Goal: Transaction & Acquisition: Purchase product/service

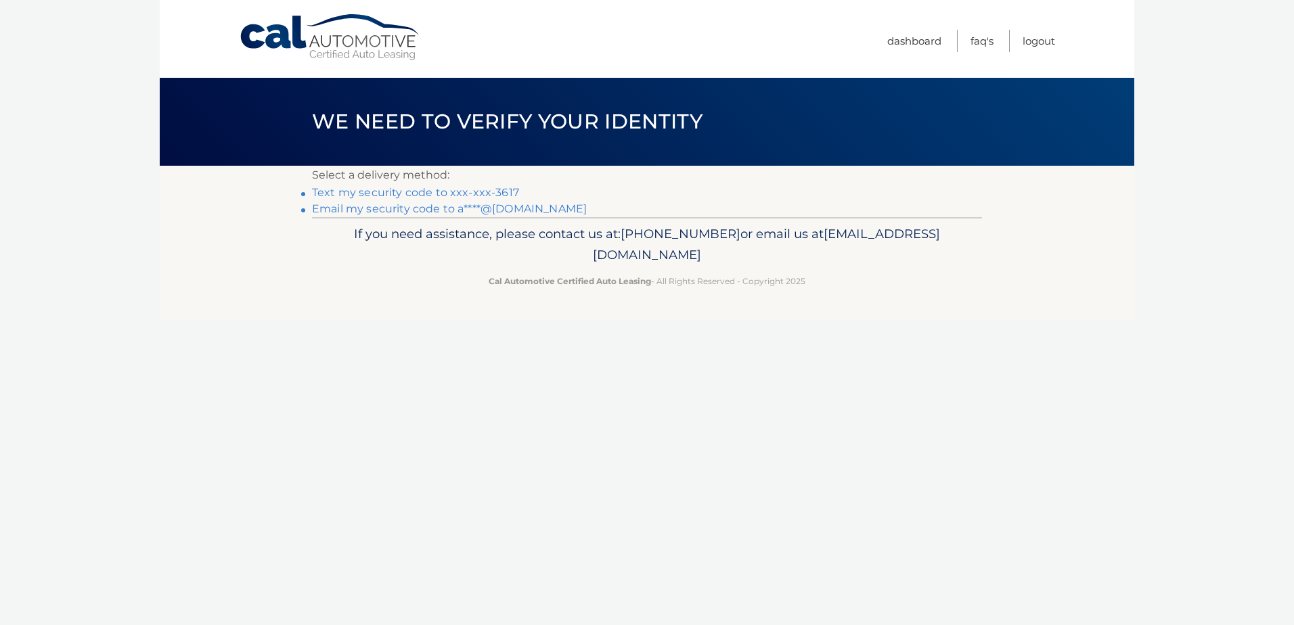
click at [491, 192] on link "Text my security code to xxx-xxx-3617" at bounding box center [415, 192] width 207 height 13
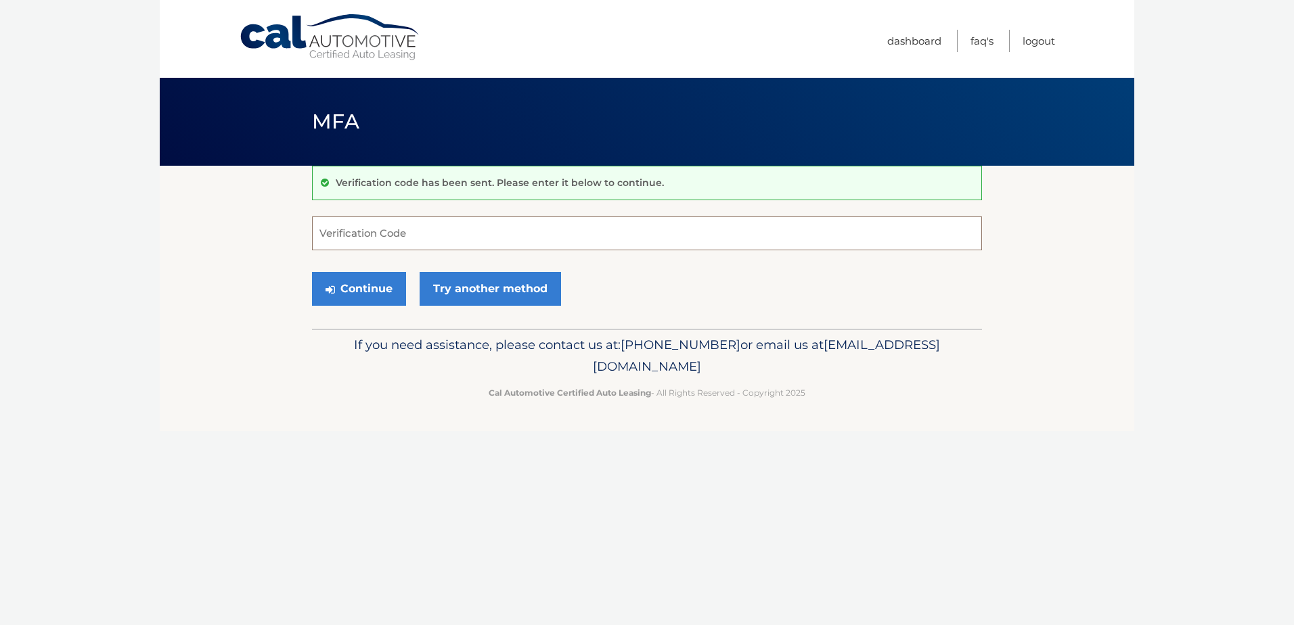
drag, startPoint x: 344, startPoint y: 231, endPoint x: 349, endPoint y: 210, distance: 22.2
click at [345, 231] on input "Verification Code" at bounding box center [647, 234] width 670 height 34
type input "721212"
click at [370, 282] on button "Continue" at bounding box center [359, 289] width 94 height 34
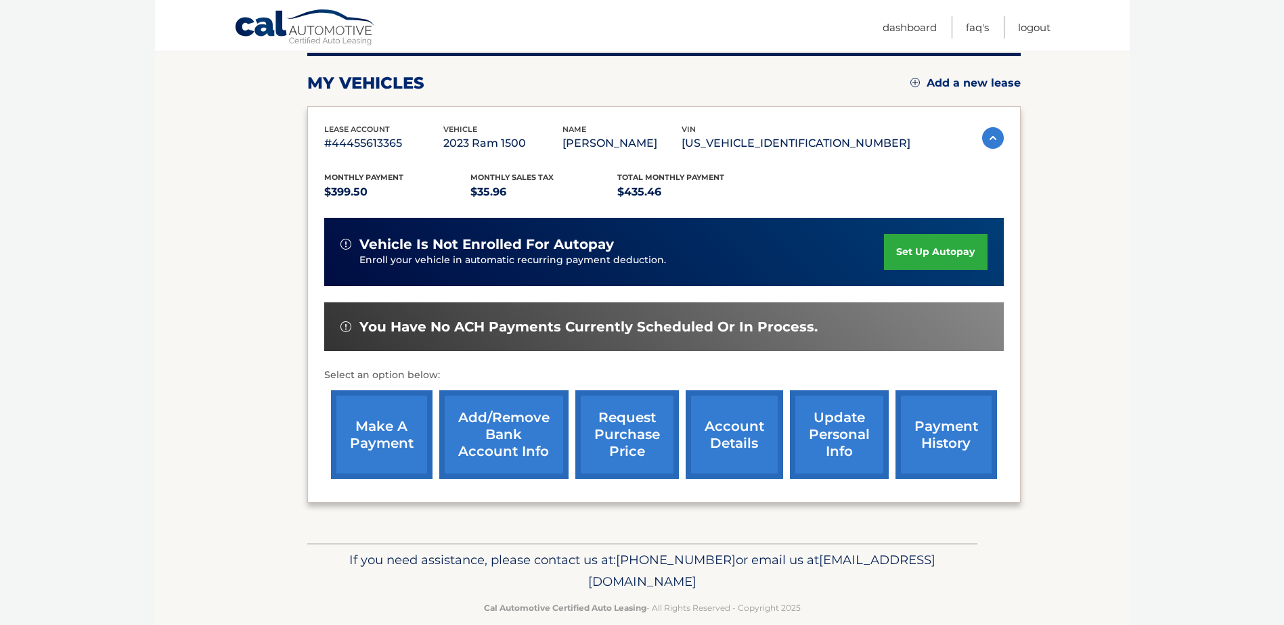
scroll to position [195, 0]
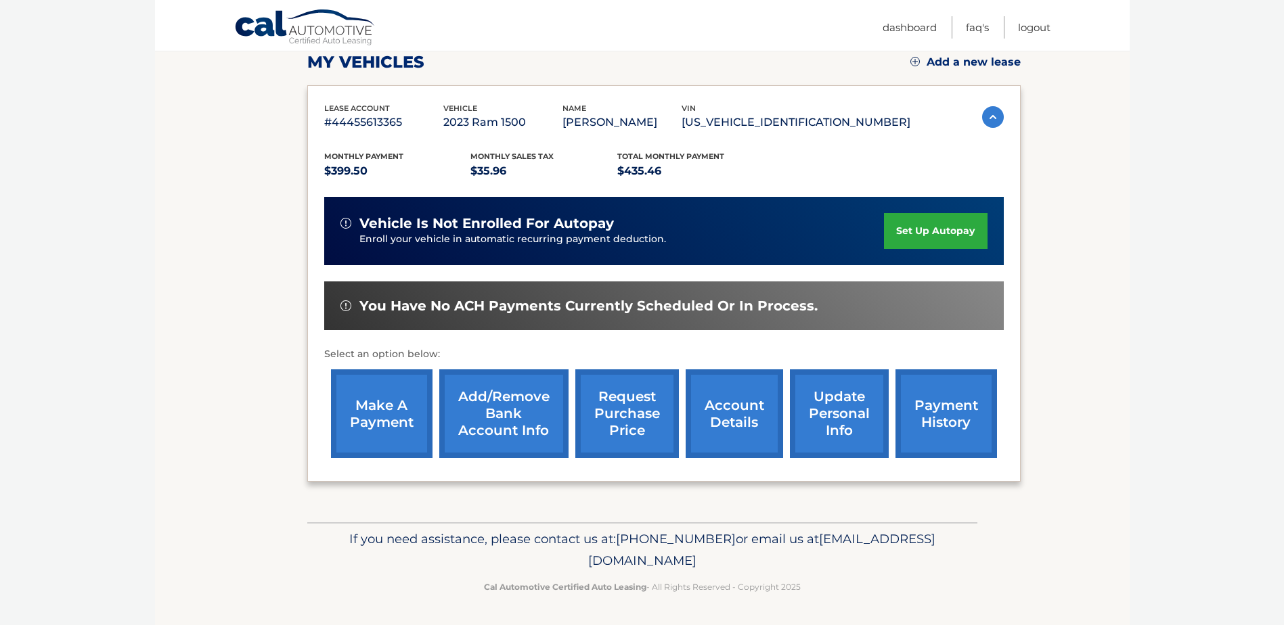
click at [399, 414] on link "make a payment" at bounding box center [382, 414] width 102 height 89
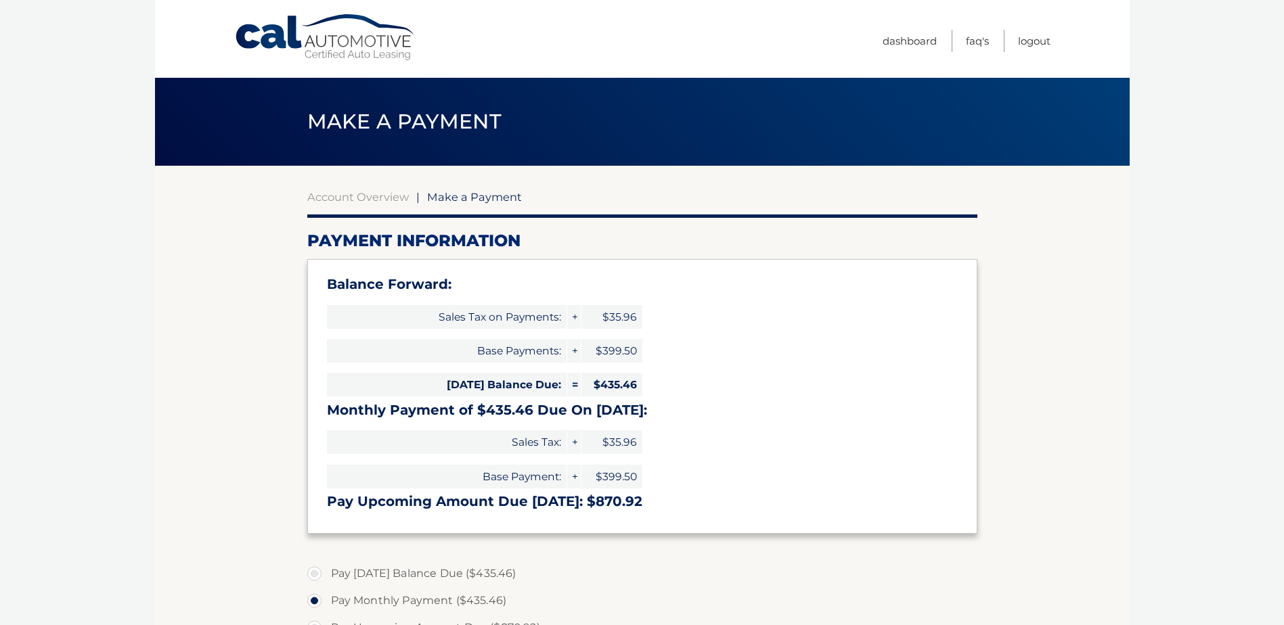
select select "ZTdkNGZiZDUtYTgxZS00YTdhLWIwODktYjMxMzczNjhlZjNj"
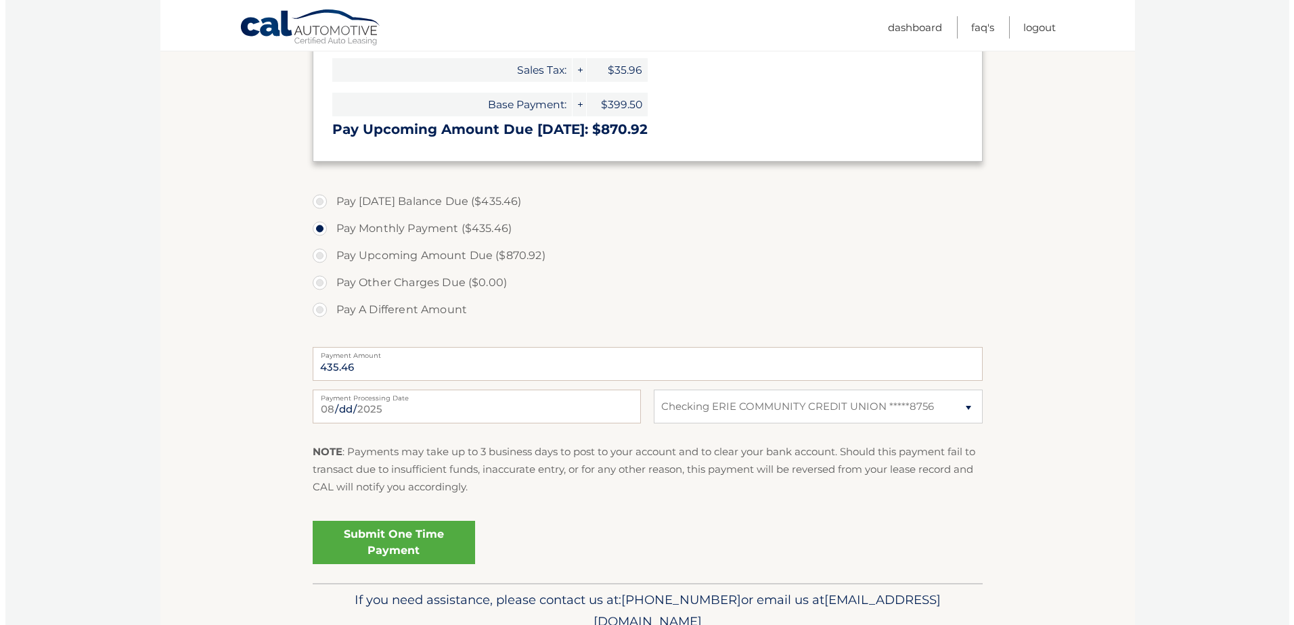
scroll to position [406, 0]
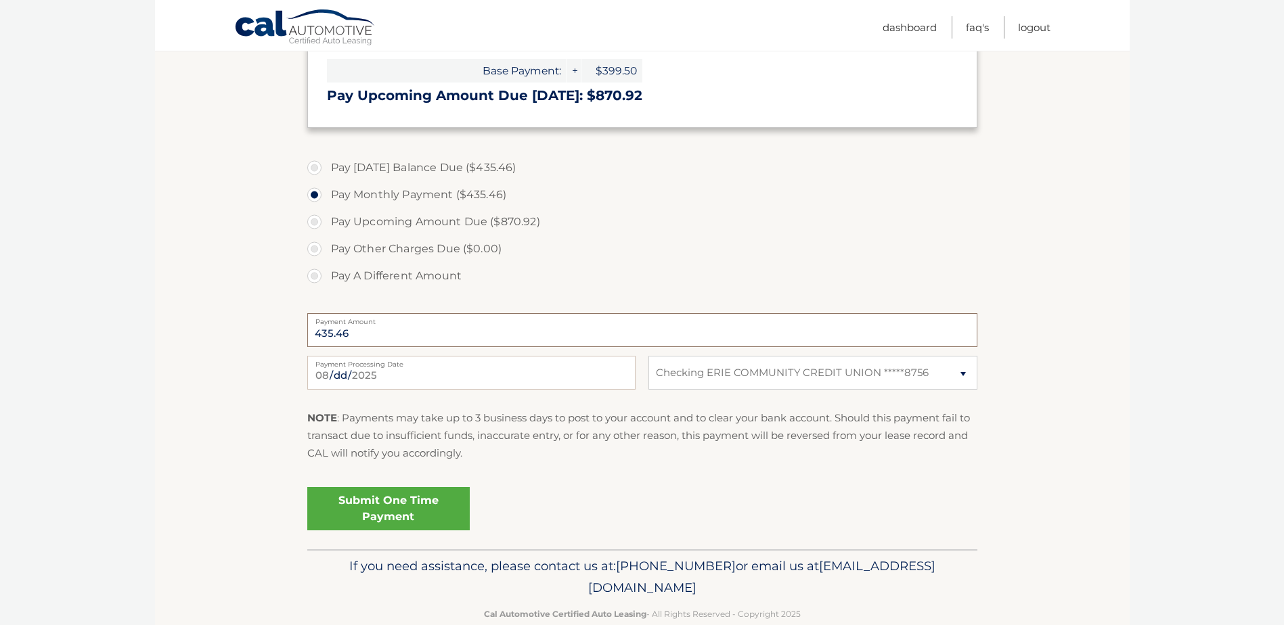
click at [355, 334] on input "435.46" at bounding box center [642, 330] width 670 height 34
click at [317, 278] on label "Pay A Different Amount" at bounding box center [642, 276] width 670 height 27
click at [317, 278] on input "Pay A Different Amount" at bounding box center [320, 274] width 14 height 22
radio input "true"
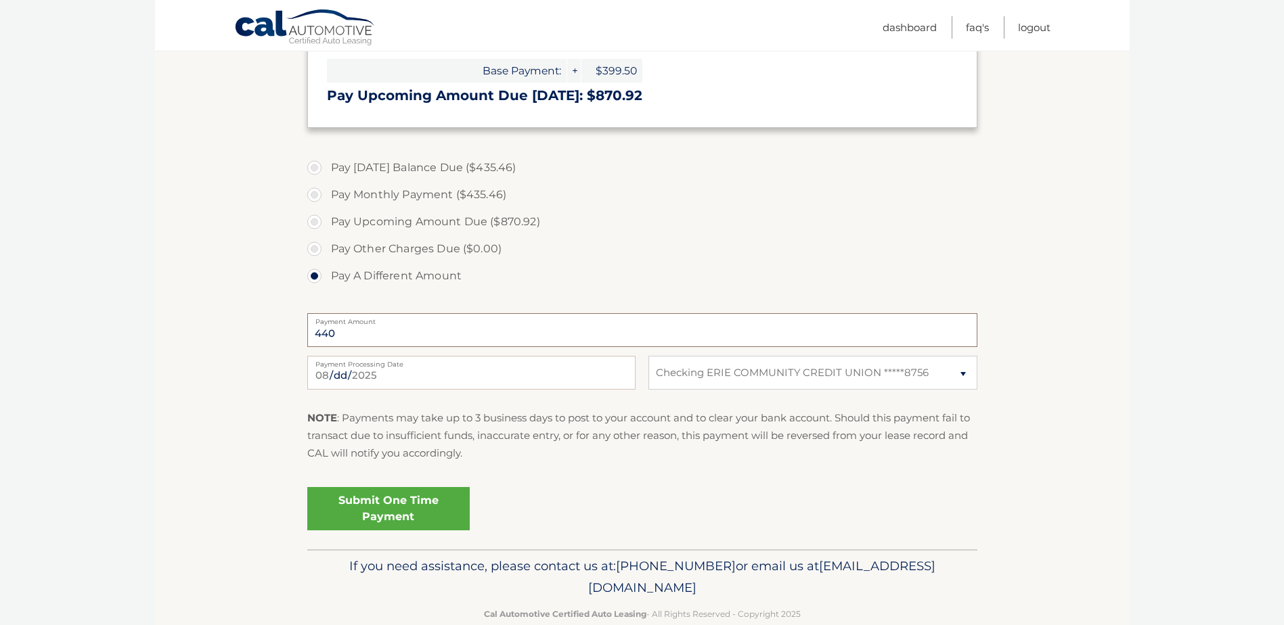
type input "440"
click at [397, 510] on link "Submit One Time Payment" at bounding box center [388, 508] width 162 height 43
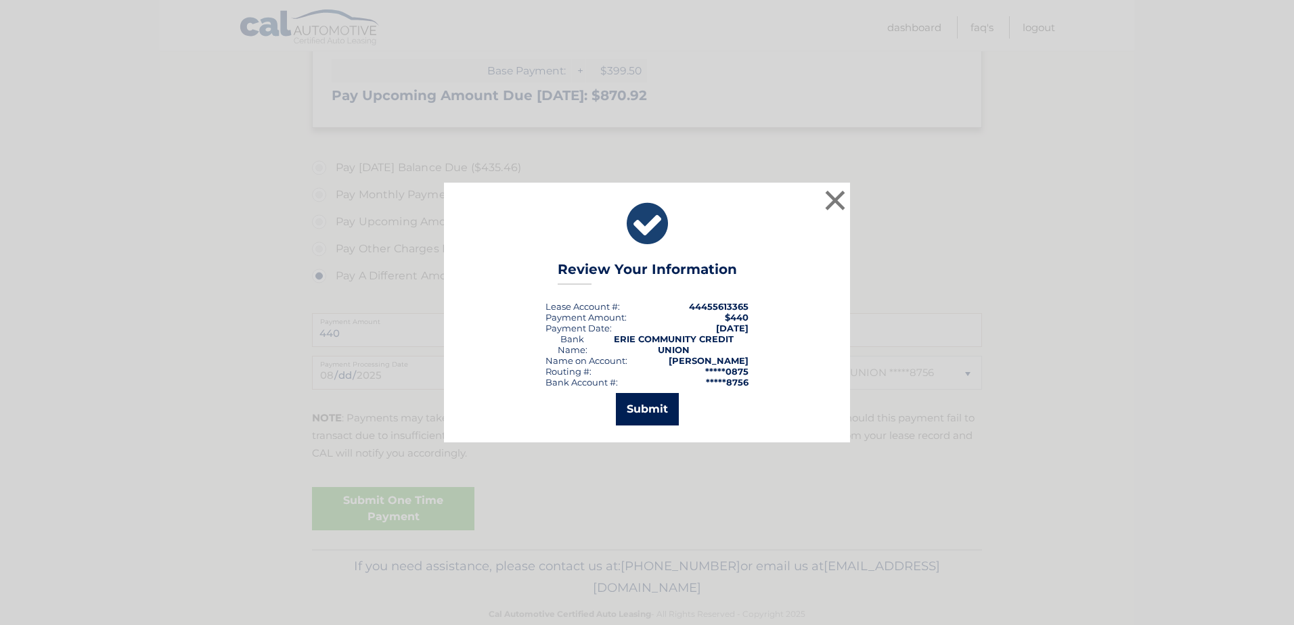
click at [646, 414] on button "Submit" at bounding box center [647, 409] width 63 height 32
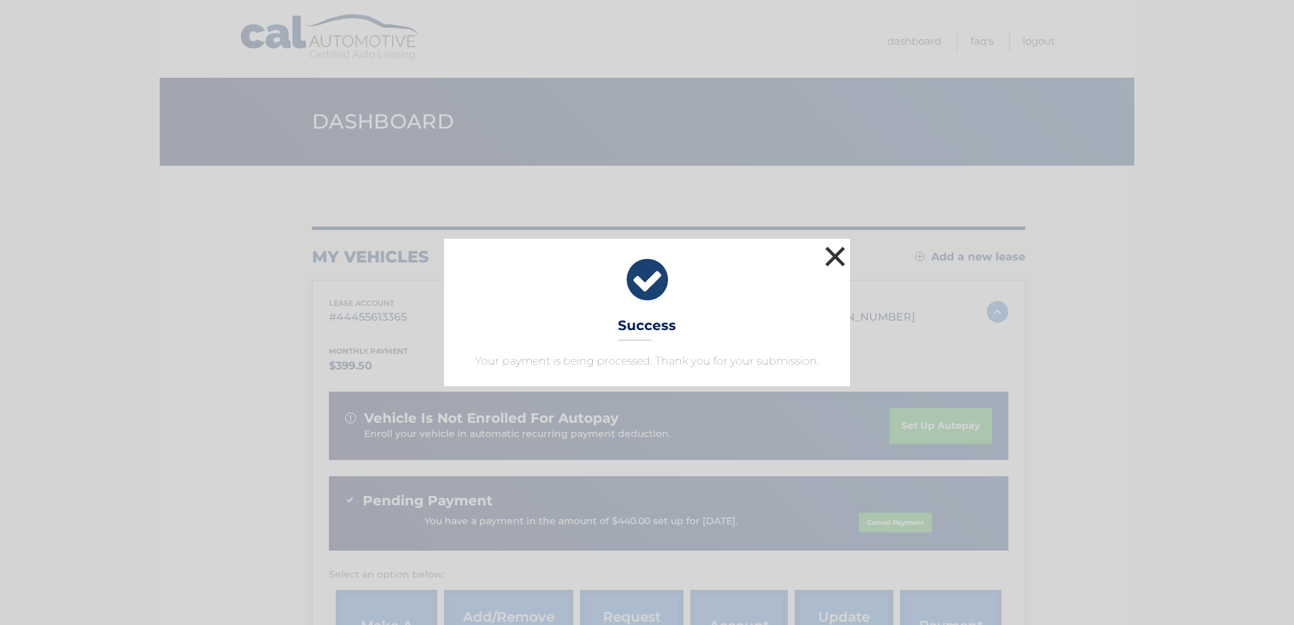
click at [838, 253] on button "×" at bounding box center [835, 256] width 27 height 27
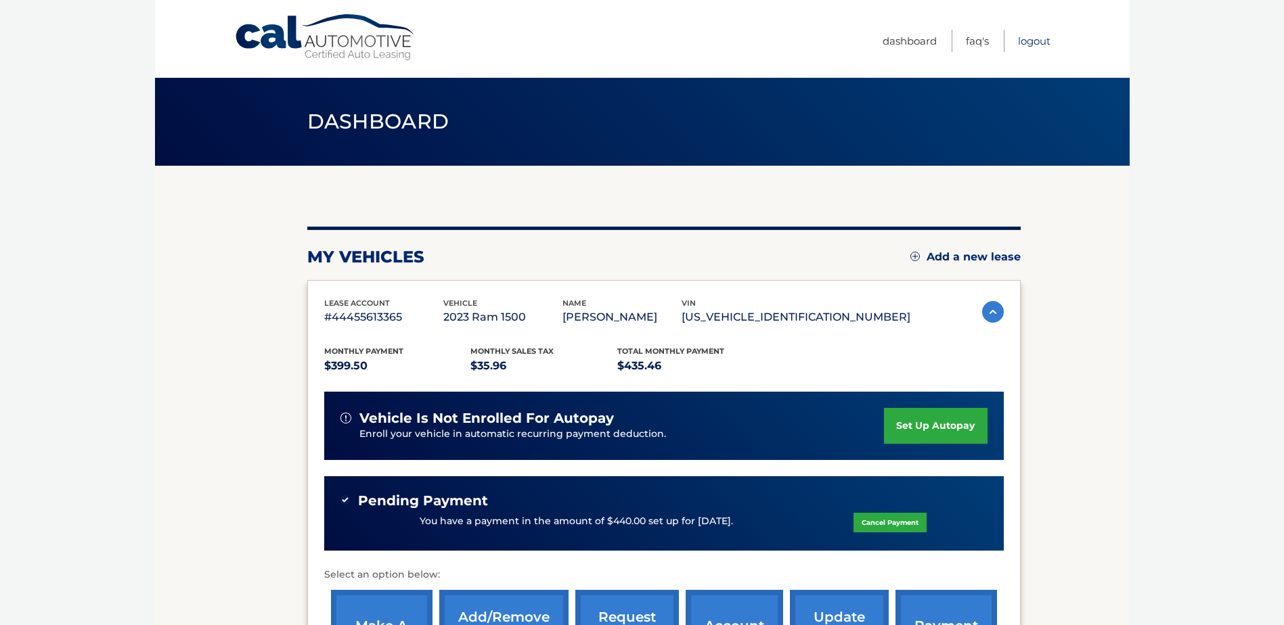
click at [1035, 42] on link "Logout" at bounding box center [1034, 41] width 32 height 22
